Goal: Check status: Check status

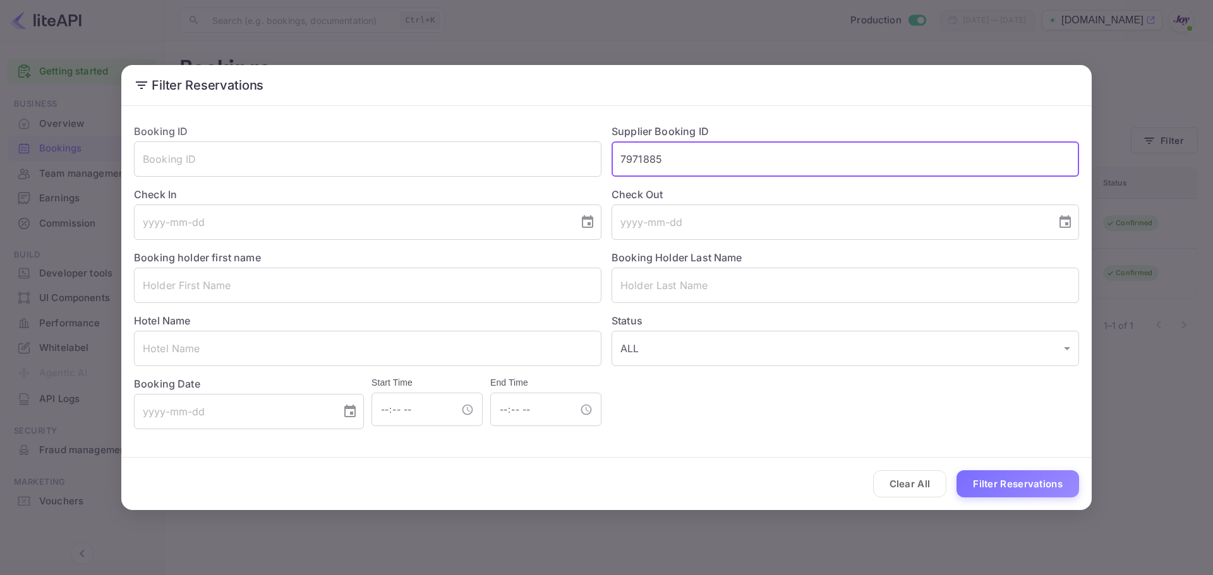
click at [728, 159] on input "7971885" at bounding box center [844, 159] width 467 height 35
paste input "242575"
click at [987, 483] on button "Filter Reservations" at bounding box center [1017, 484] width 123 height 27
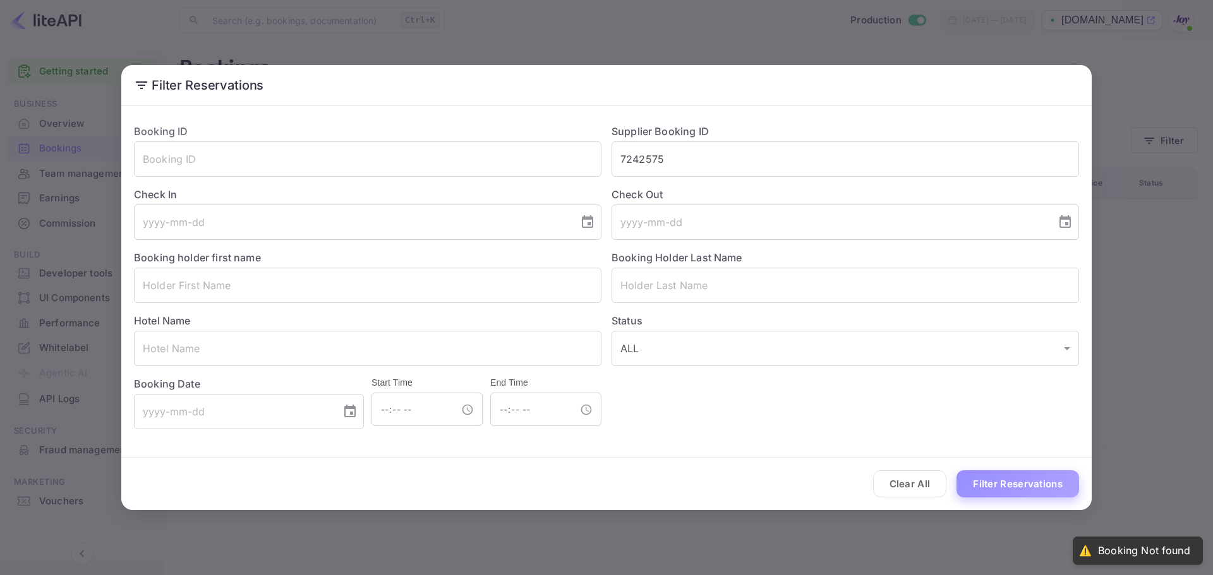
click at [1006, 486] on button "Filter Reservations" at bounding box center [1017, 484] width 123 height 27
click at [691, 155] on input "7242575" at bounding box center [844, 159] width 467 height 35
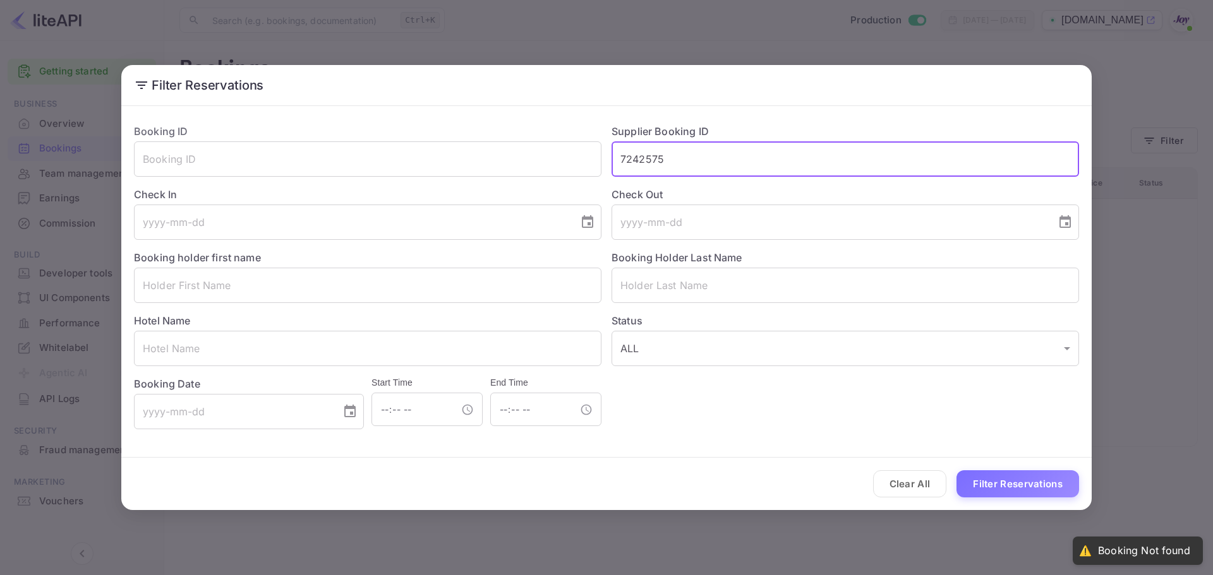
click at [691, 155] on input "7242575" at bounding box center [844, 159] width 467 height 35
click at [665, 149] on input "7971885" at bounding box center [844, 159] width 467 height 35
paste input "242575"
type input "7242575"
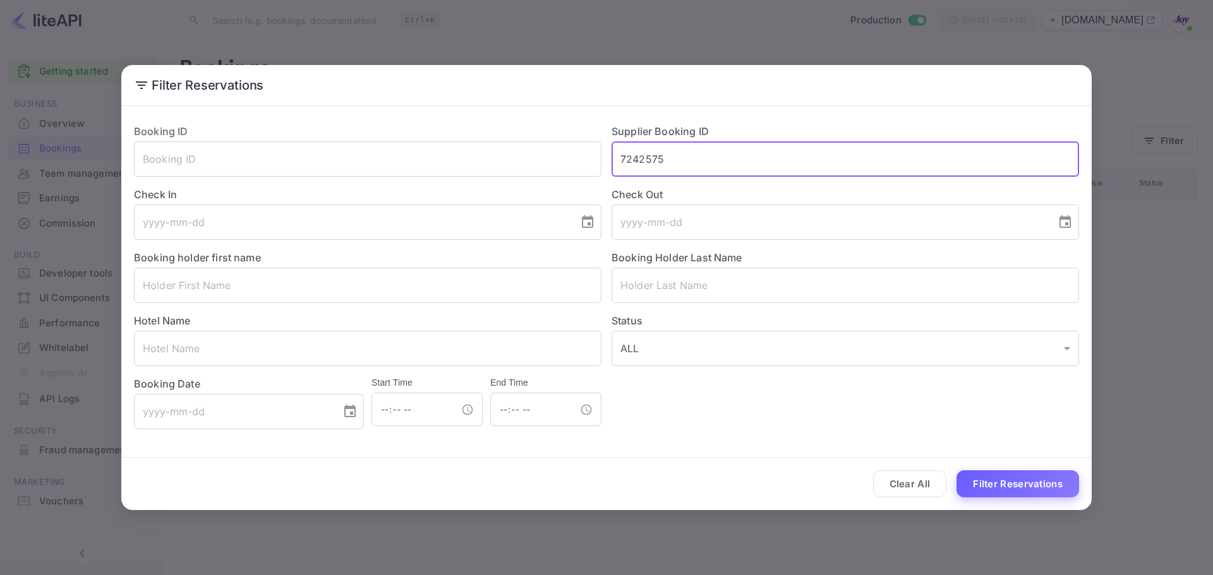
click at [1025, 488] on button "Filter Reservations" at bounding box center [1017, 484] width 123 height 27
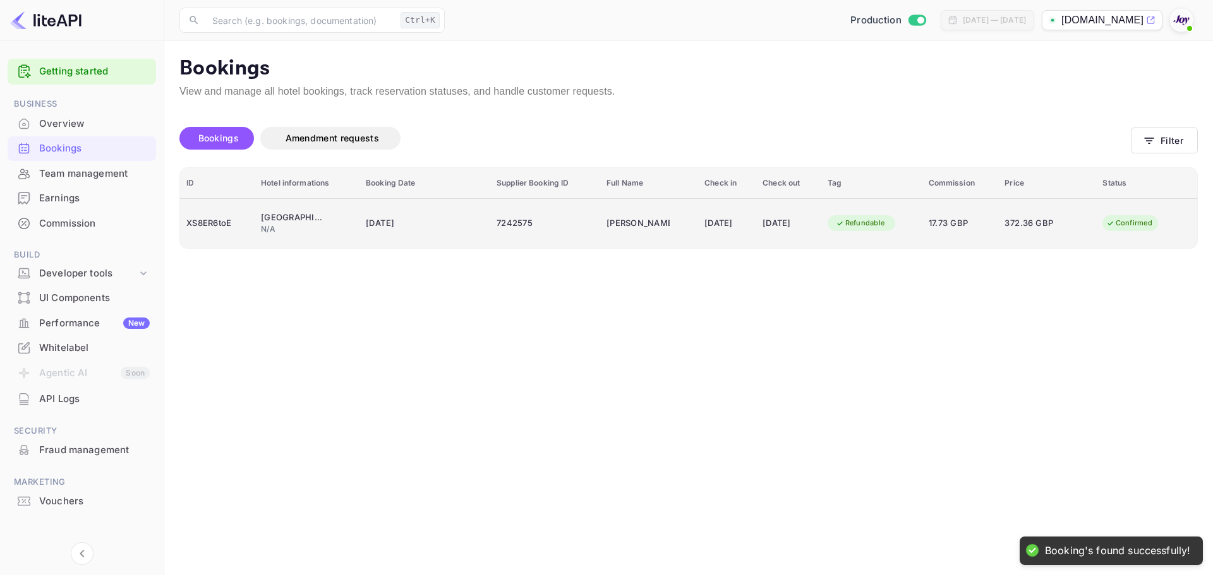
click at [318, 226] on div "N/A" at bounding box center [307, 229] width 92 height 11
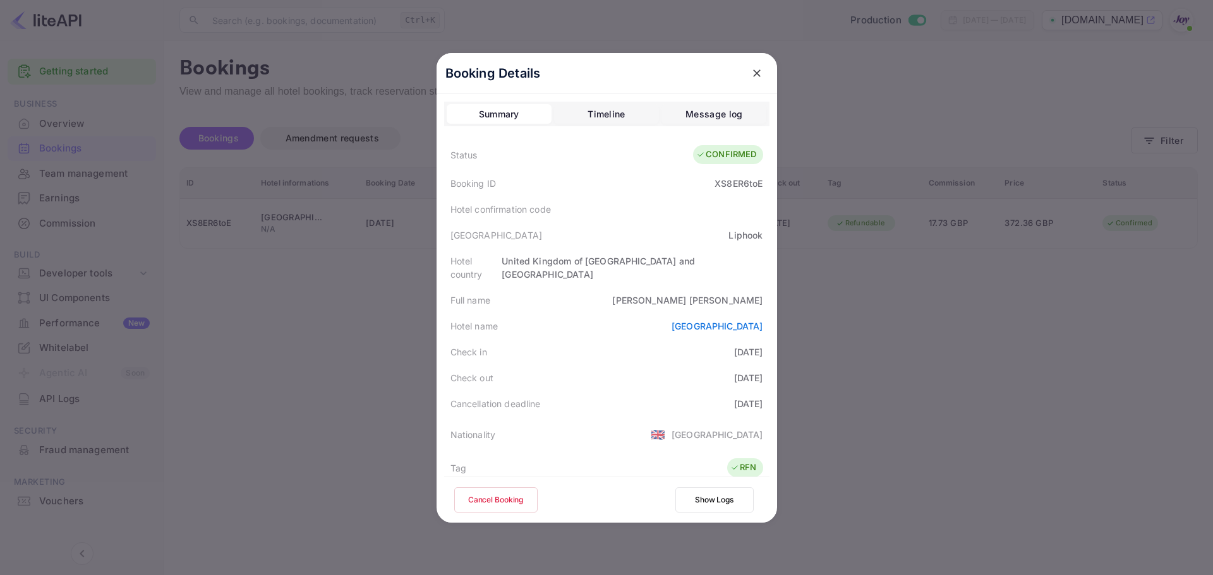
click at [730, 215] on div "Hotel confirmation code" at bounding box center [606, 209] width 325 height 26
click at [889, 87] on div at bounding box center [606, 287] width 1213 height 575
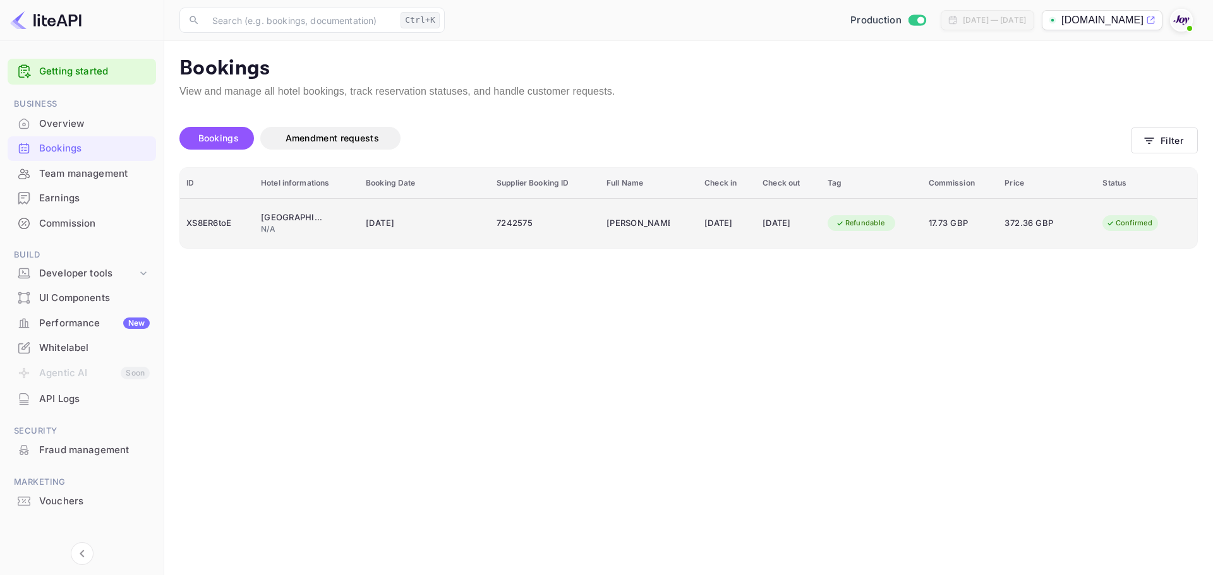
click at [698, 230] on td "[DATE]" at bounding box center [727, 223] width 58 height 50
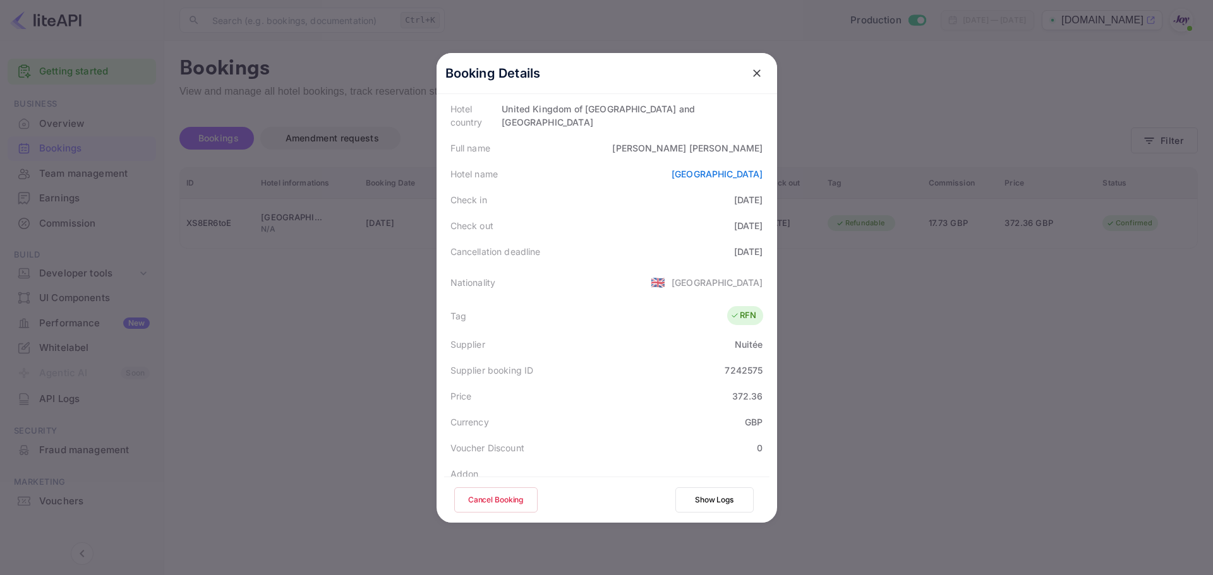
scroll to position [190, 0]
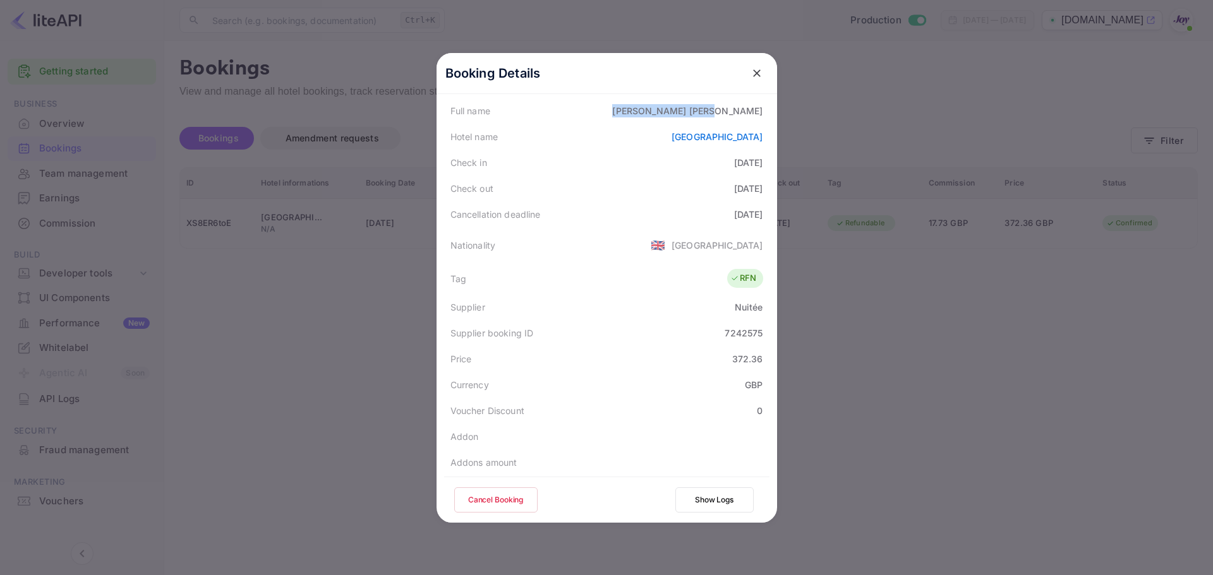
drag, startPoint x: 701, startPoint y: 102, endPoint x: 764, endPoint y: 104, distance: 62.6
click at [764, 104] on div "Full name [PERSON_NAME]" at bounding box center [606, 111] width 325 height 26
copy div "[PERSON_NAME]"
drag, startPoint x: 759, startPoint y: 205, endPoint x: 436, endPoint y: 118, distance: 334.2
click at [437, 118] on div "Booking Details Summary Timeline Message log Status CONFIRMED Booking ID XS8ER6…" at bounding box center [607, 99] width 340 height 470
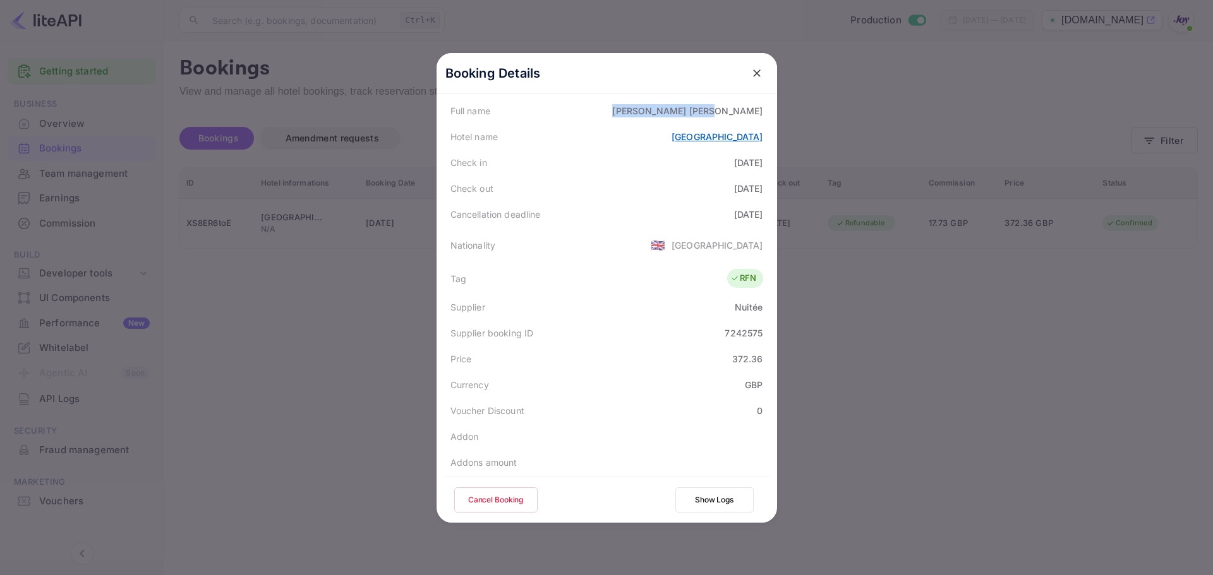
copy div "Hotel name [GEOGRAPHIC_DATA] Check in [DATE] Check out [DATE] Cancellation dead…"
click at [762, 210] on div "Cancellation deadline [DATE]" at bounding box center [606, 215] width 325 height 26
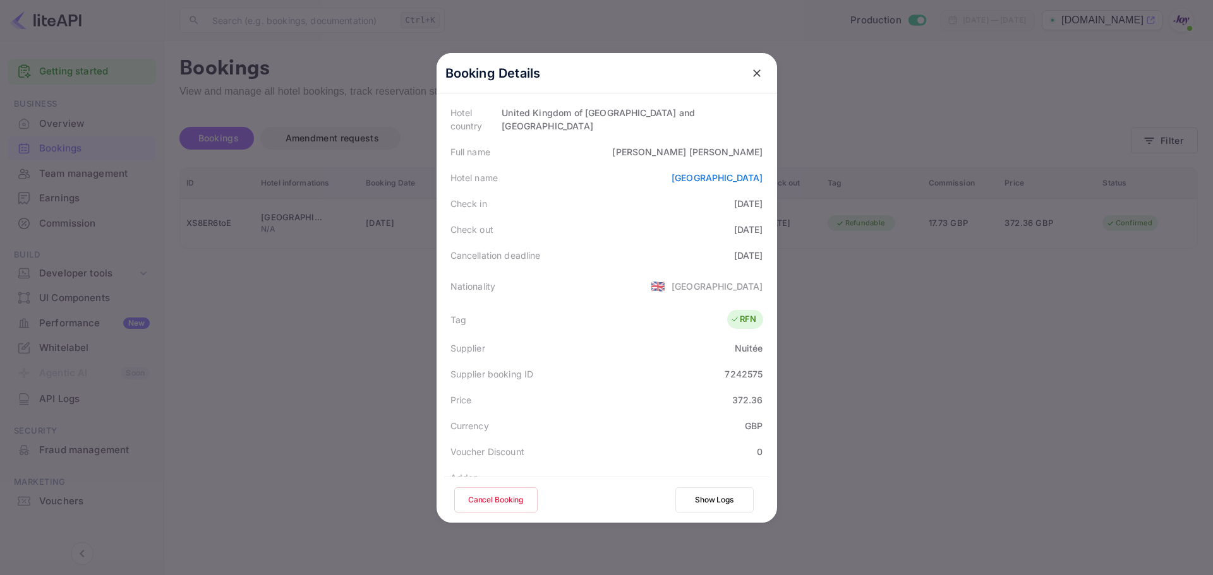
scroll to position [126, 0]
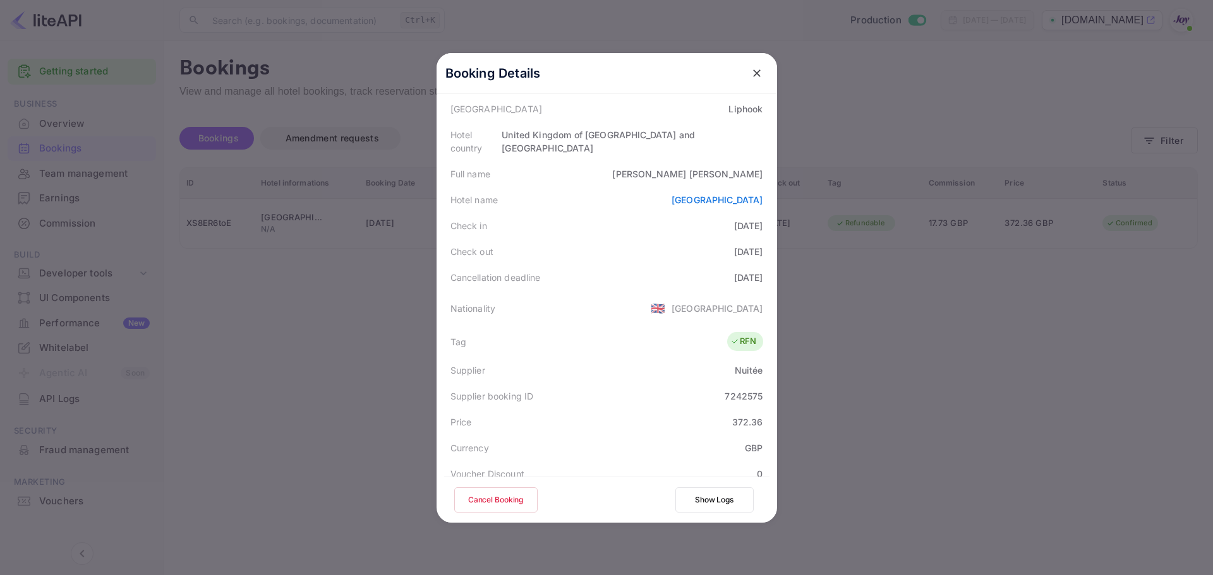
drag, startPoint x: 764, startPoint y: 265, endPoint x: 442, endPoint y: 162, distance: 338.8
click at [442, 162] on div "Booking Details Summary Timeline Message log Status CONFIRMED Booking ID XS8ER6…" at bounding box center [607, 162] width 340 height 470
copy div "Full name [PERSON_NAME][GEOGRAPHIC_DATA] name [GEOGRAPHIC_DATA] Check in [DATE]…"
click at [648, 275] on div "Cancellation deadline [DATE]" at bounding box center [606, 278] width 325 height 26
drag, startPoint x: 711, startPoint y: 377, endPoint x: 769, endPoint y: 383, distance: 58.4
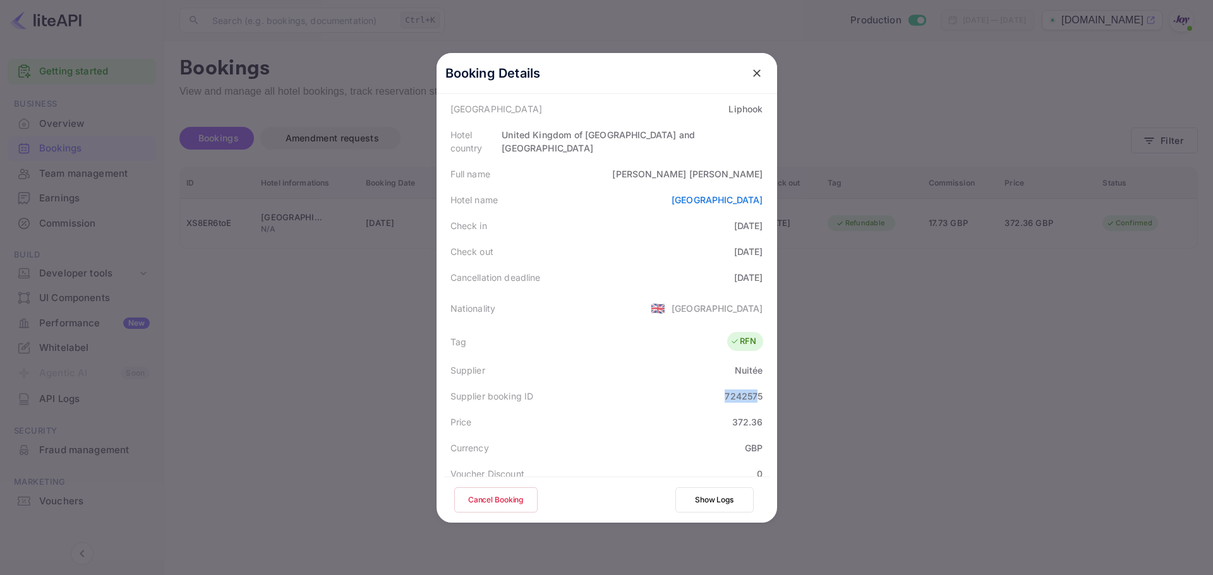
click at [766, 383] on div "Booking Details Summary Timeline Message log Status CONFIRMED Booking ID XS8ER6…" at bounding box center [607, 162] width 340 height 470
click at [690, 385] on div "Supplier booking ID 7242575" at bounding box center [606, 396] width 325 height 26
click at [727, 390] on div "7242575" at bounding box center [744, 396] width 38 height 13
click at [733, 390] on div "7242575" at bounding box center [744, 396] width 38 height 13
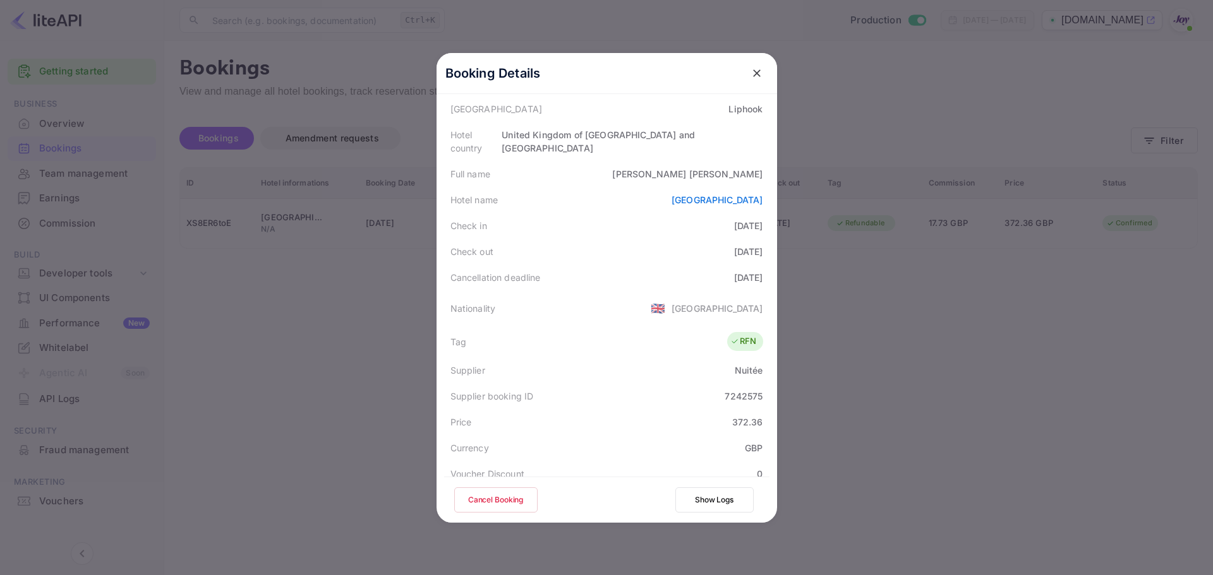
click at [683, 409] on div "Price 372.36" at bounding box center [606, 422] width 325 height 26
drag, startPoint x: 762, startPoint y: 162, endPoint x: 697, endPoint y: 176, distance: 66.4
click at [697, 176] on div "Status CONFIRMED Booking ID XS8ER6toE Hotel confirmation code Hotel city [GEOGR…" at bounding box center [606, 326] width 325 height 626
click at [701, 167] on div "[PERSON_NAME]" at bounding box center [687, 173] width 150 height 13
drag, startPoint x: 701, startPoint y: 160, endPoint x: 754, endPoint y: 155, distance: 53.3
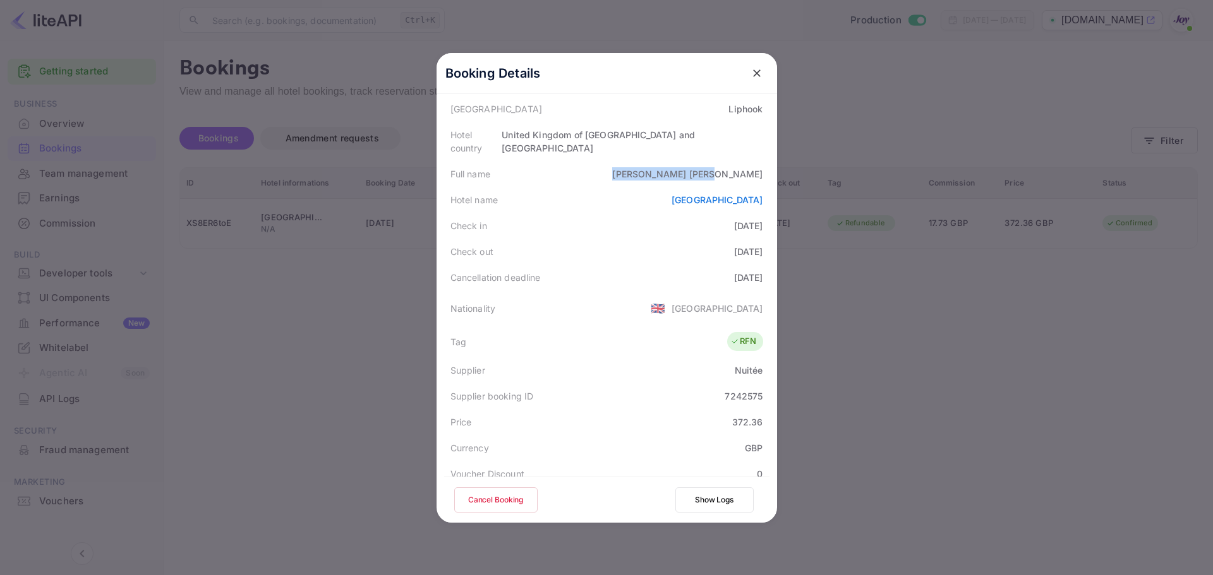
click at [754, 167] on div "[PERSON_NAME]" at bounding box center [687, 173] width 150 height 13
click at [600, 193] on div "Hotel name [GEOGRAPHIC_DATA]" at bounding box center [606, 200] width 325 height 26
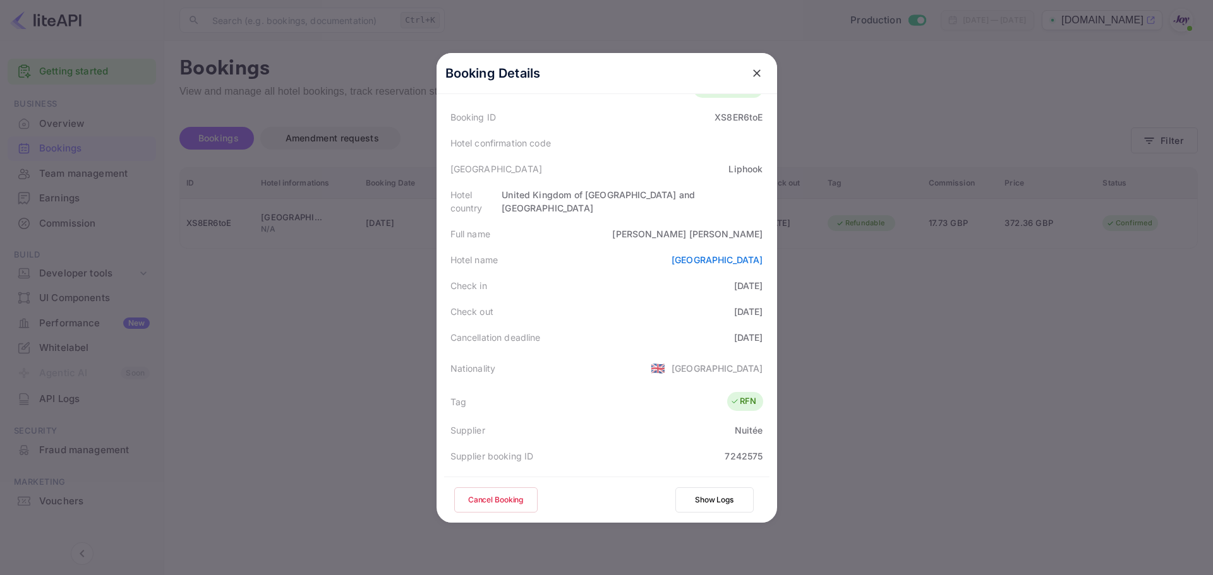
scroll to position [0, 0]
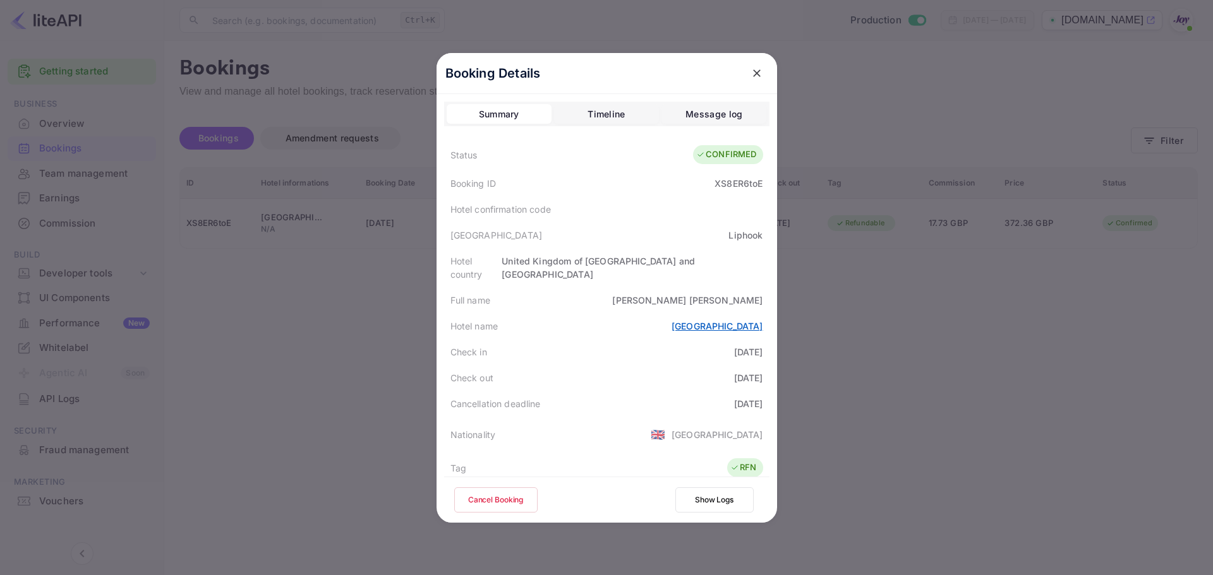
drag, startPoint x: 633, startPoint y: 311, endPoint x: 757, endPoint y: 310, distance: 123.8
click at [757, 313] on div "Hotel name [GEOGRAPHIC_DATA]" at bounding box center [606, 326] width 325 height 26
